Goal: Transaction & Acquisition: Subscribe to service/newsletter

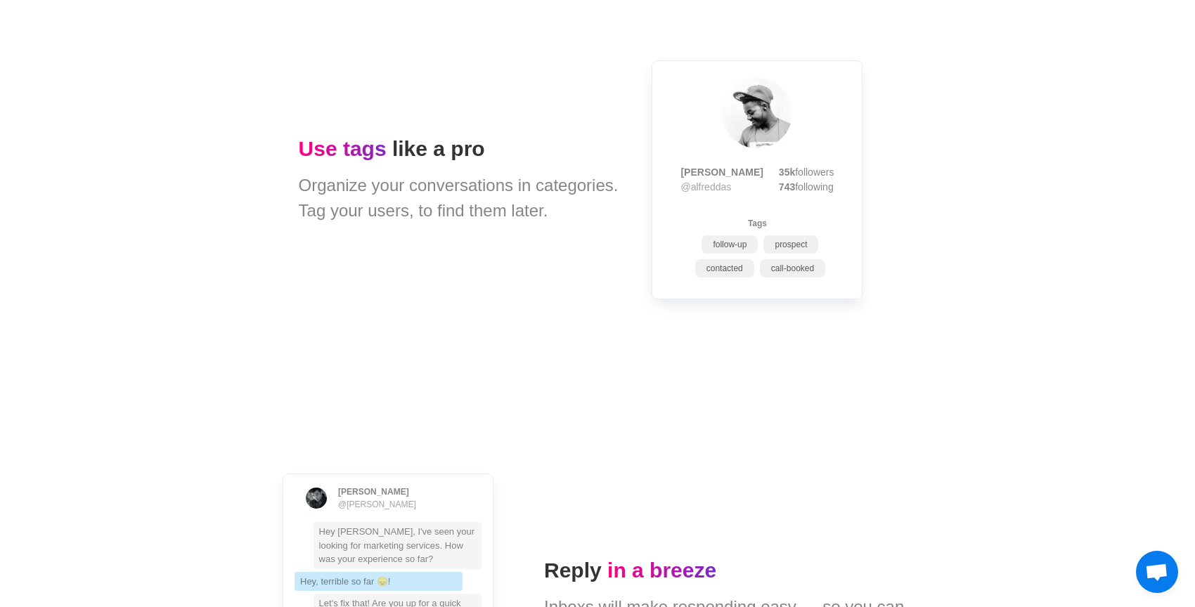
scroll to position [1521, 0]
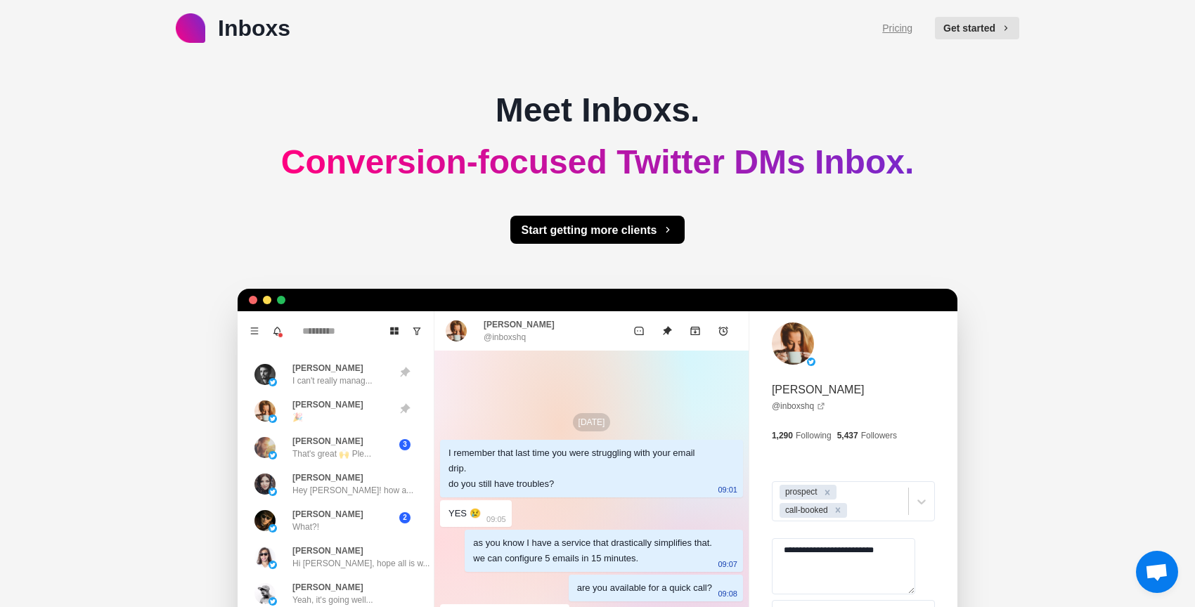
click at [900, 29] on link "Pricing" at bounding box center [897, 28] width 30 height 15
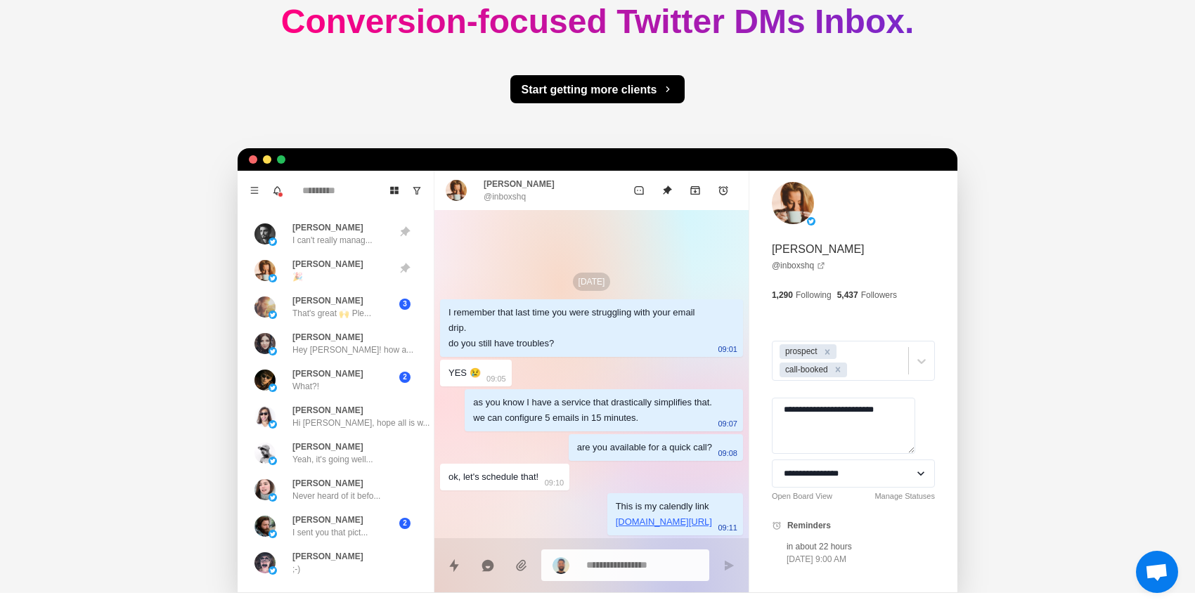
scroll to position [142, 0]
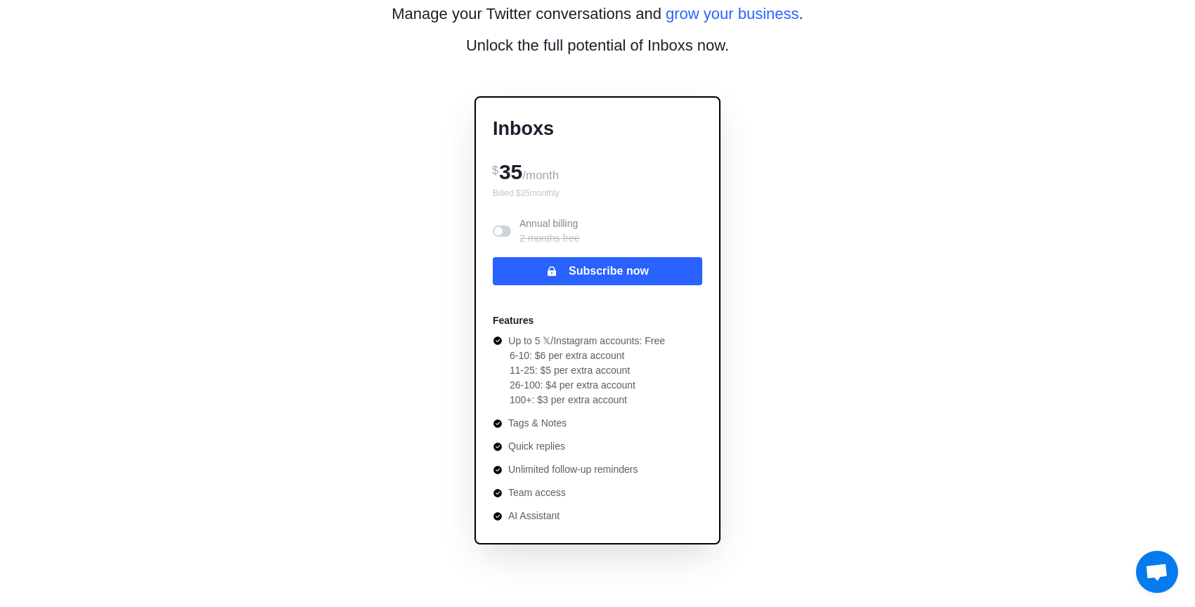
scroll to position [80, 0]
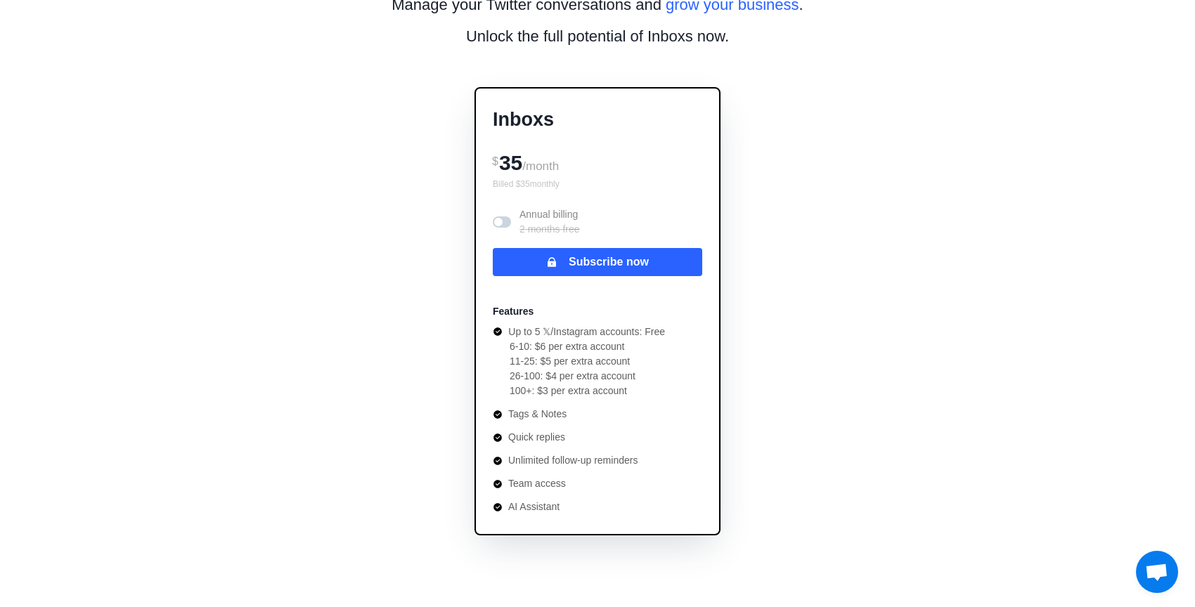
click at [497, 438] on icon at bounding box center [497, 438] width 8 height 8
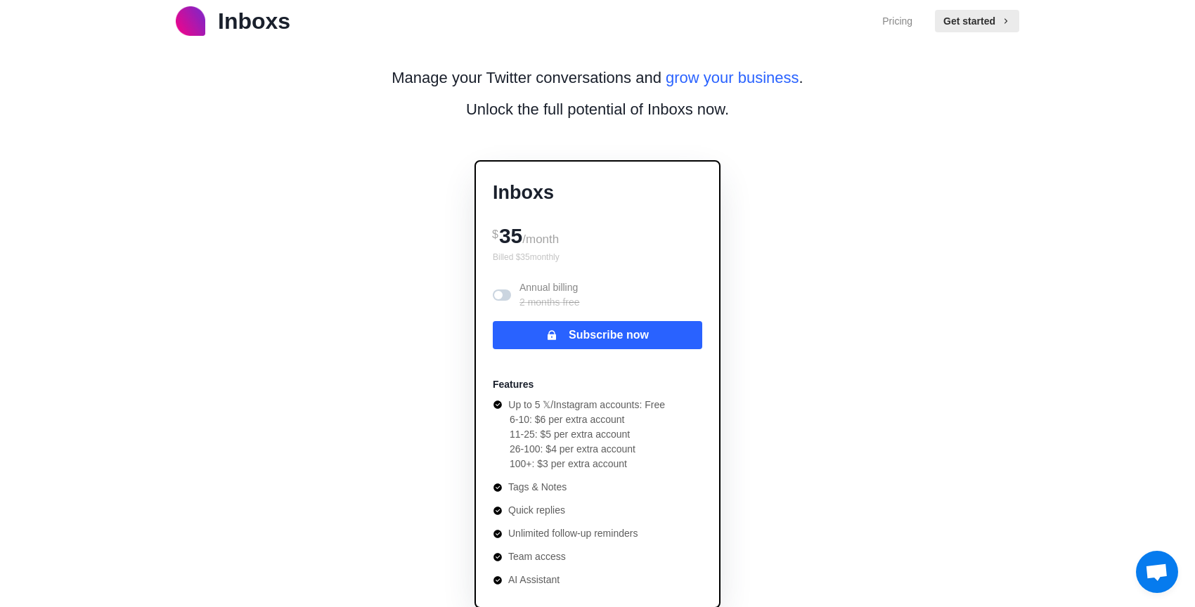
scroll to position [0, 0]
